Goal: Communication & Community: Participate in discussion

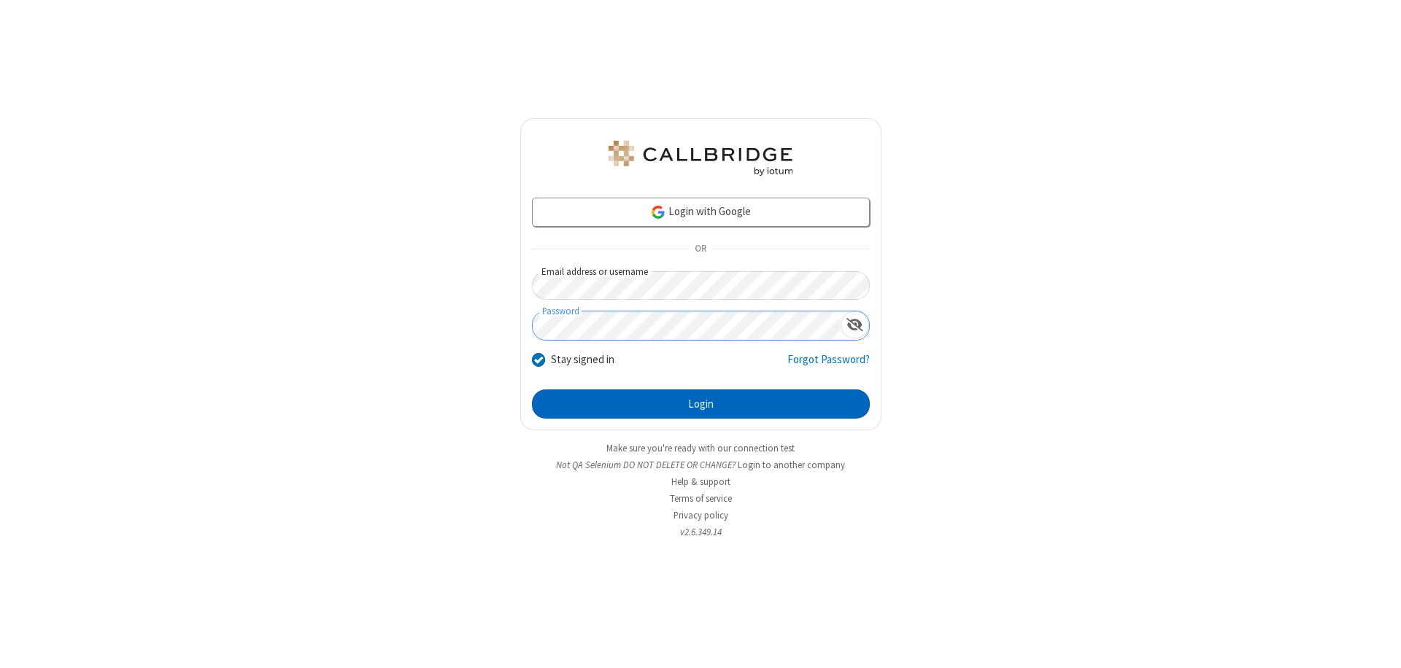
click at [700, 404] on button "Login" at bounding box center [701, 404] width 338 height 29
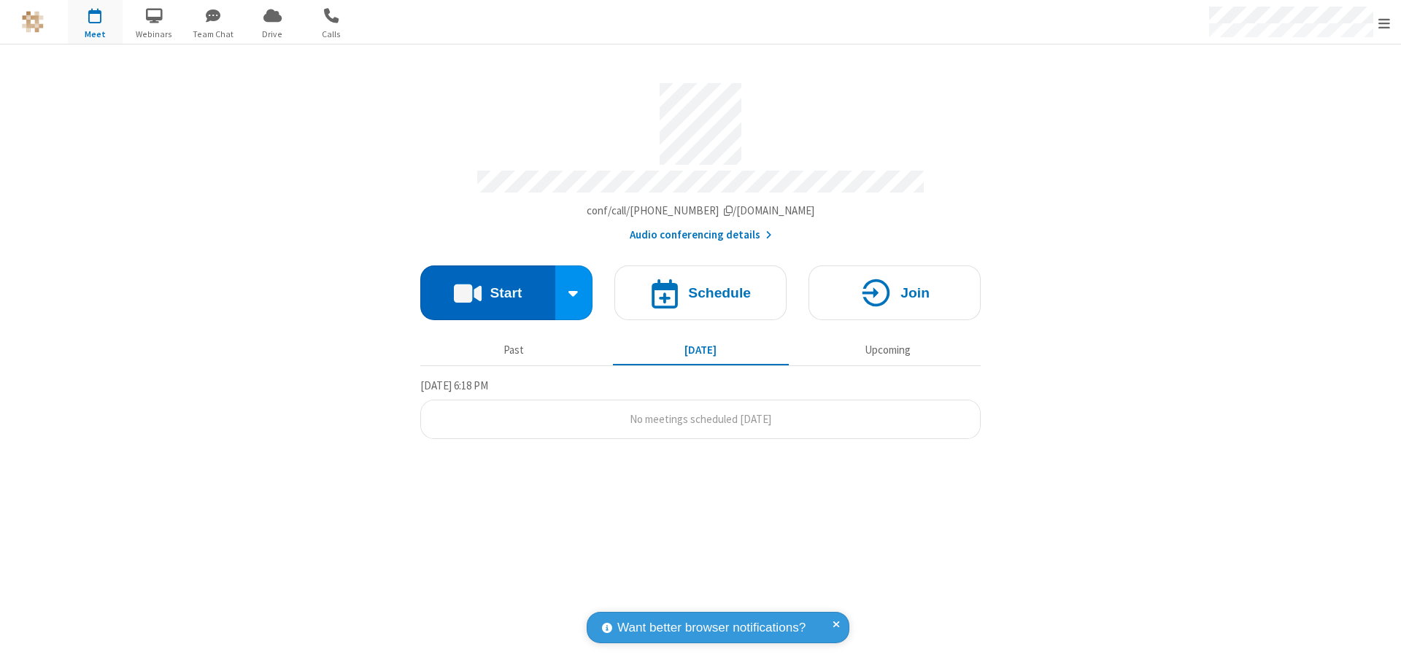
click at [487, 286] on button "Start" at bounding box center [487, 293] width 135 height 55
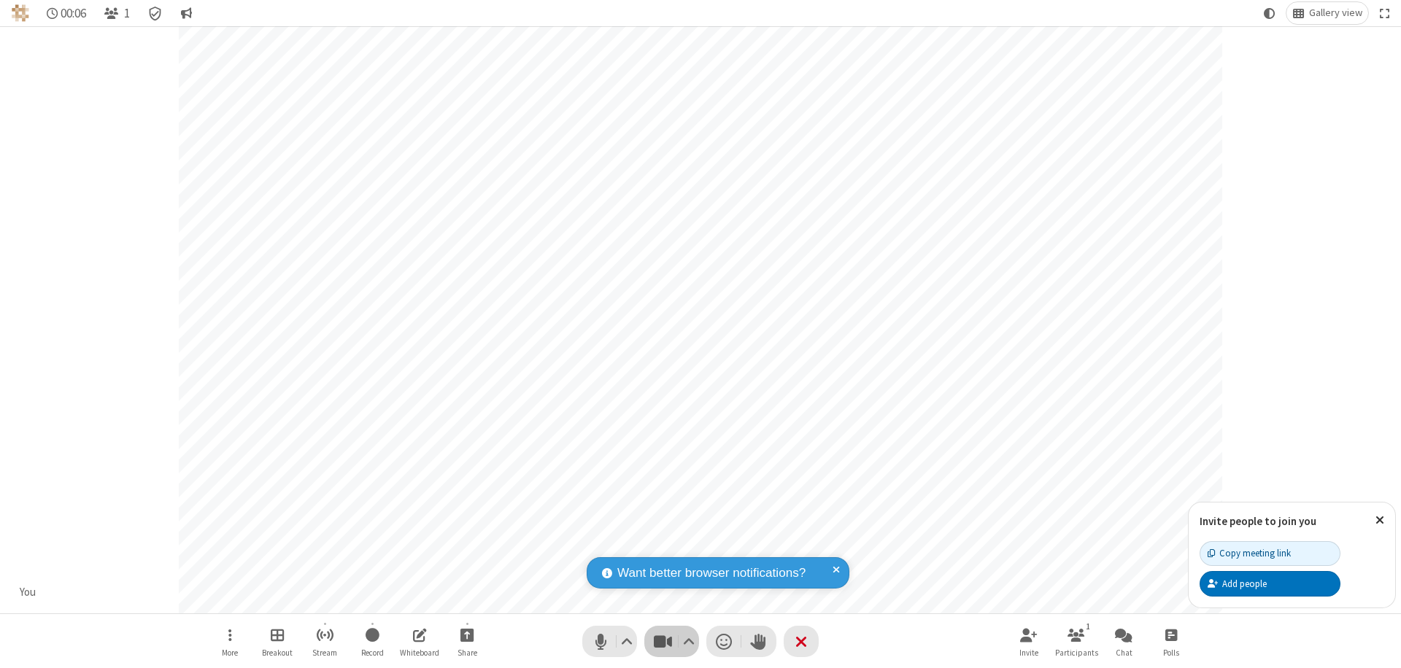
click at [663, 641] on span "Stop video (⌘+Shift+V)" at bounding box center [663, 641] width 22 height 21
click at [663, 641] on span "Start video (⌘+Shift+V)" at bounding box center [663, 641] width 22 height 21
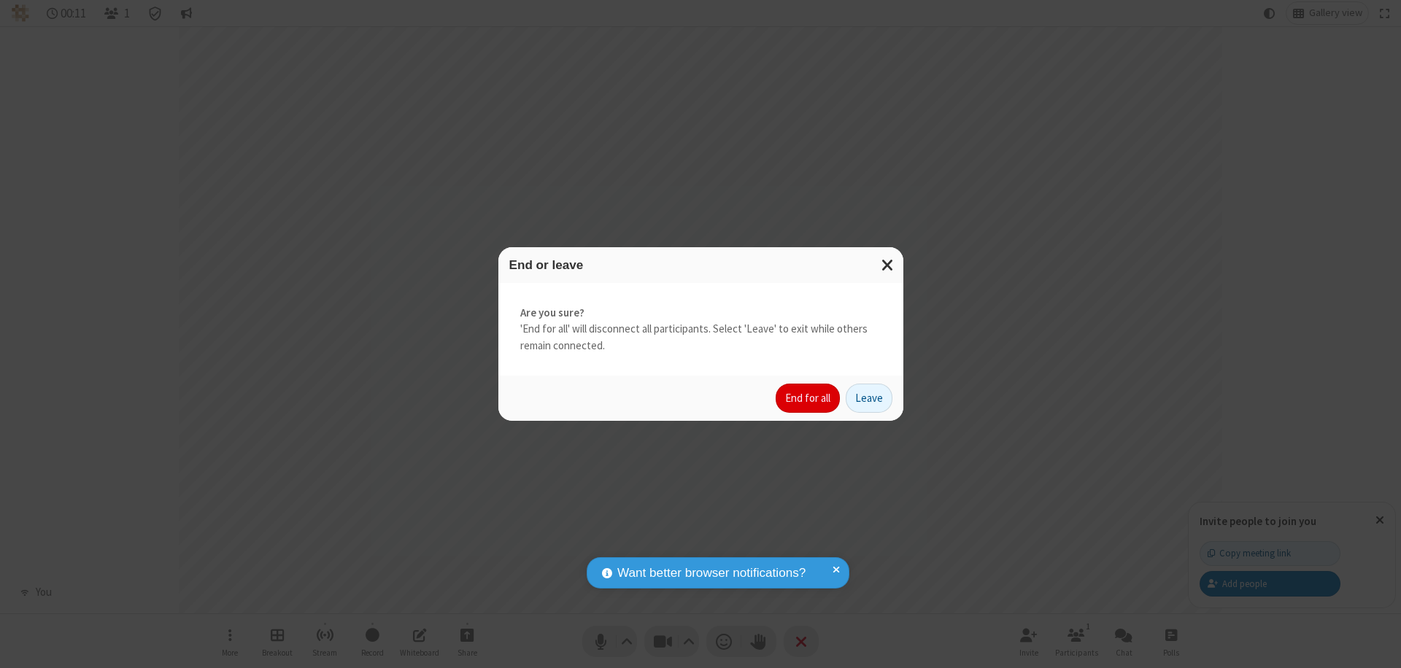
click at [808, 398] on button "End for all" at bounding box center [808, 398] width 64 height 29
